Goal: Check status

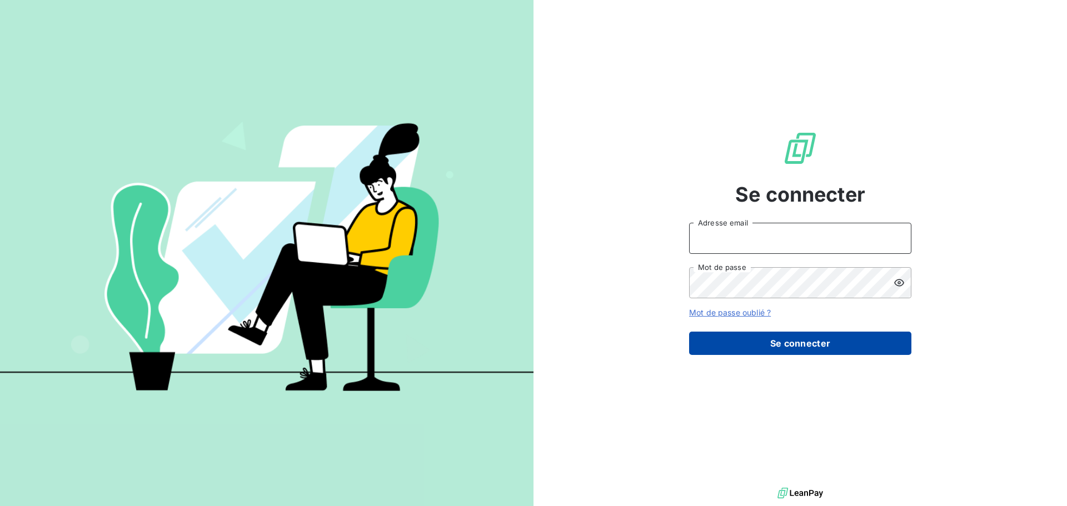
type input "[EMAIL_ADDRESS][DOMAIN_NAME]"
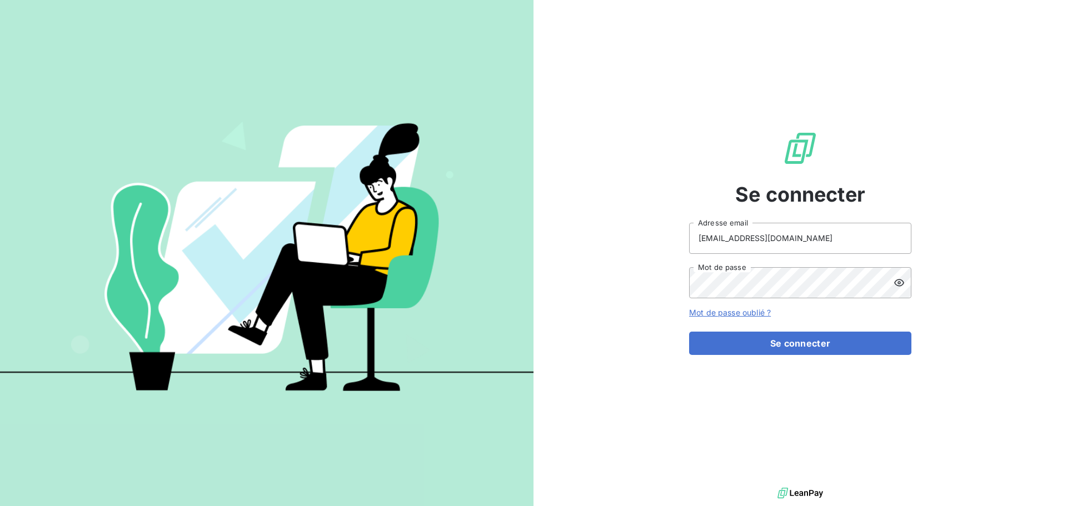
click at [789, 353] on button "Se connecter" at bounding box center [800, 343] width 222 height 23
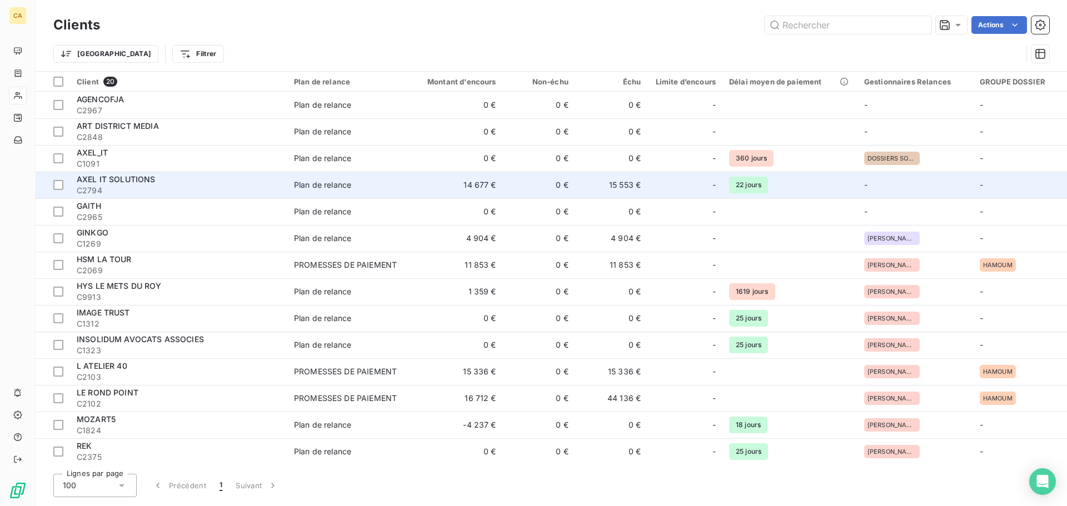
click at [618, 188] on td "15 553 €" at bounding box center [611, 185] width 72 height 27
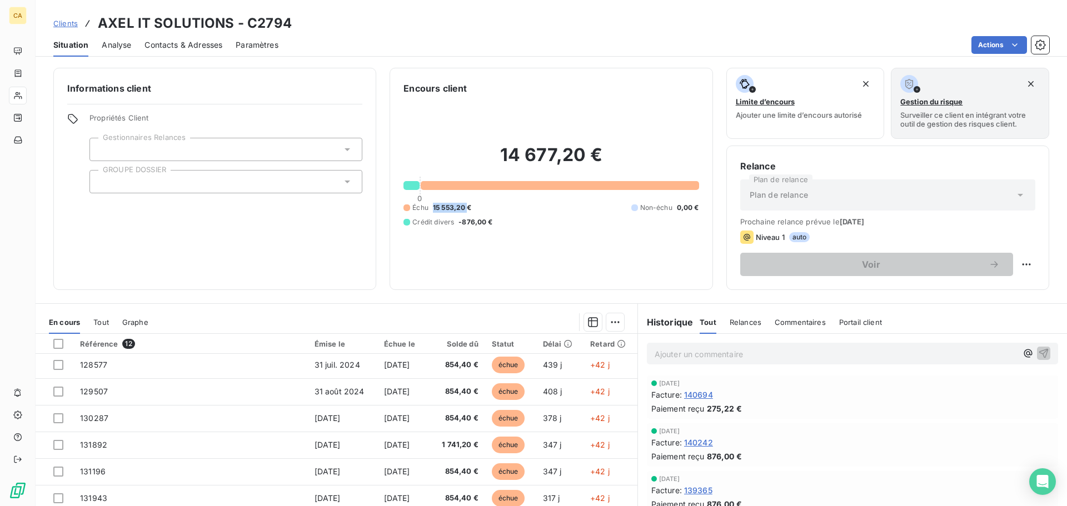
drag, startPoint x: 425, startPoint y: 205, endPoint x: 466, endPoint y: 205, distance: 41.7
click at [466, 205] on div "Échu 15 553,20 €" at bounding box center [437, 208] width 68 height 10
click at [466, 203] on span "15 553,20 €" at bounding box center [452, 208] width 39 height 10
drag, startPoint x: 432, startPoint y: 206, endPoint x: 466, endPoint y: 212, distance: 34.4
click at [466, 208] on span "15 553,20 €" at bounding box center [452, 208] width 39 height 10
